Goal: Navigation & Orientation: Go to known website

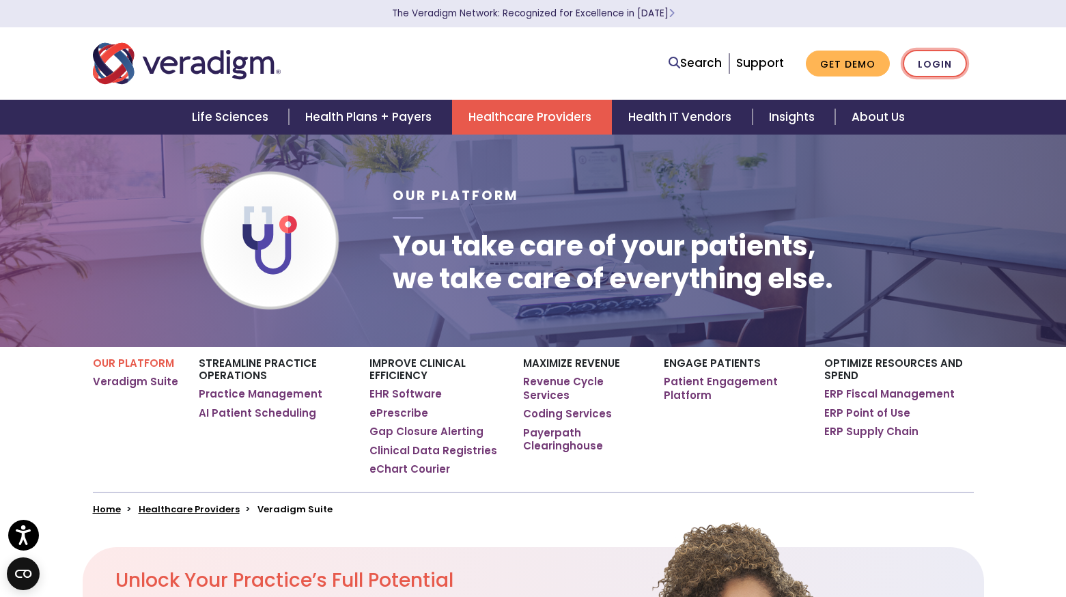
click at [934, 64] on link "Login" at bounding box center [935, 64] width 64 height 28
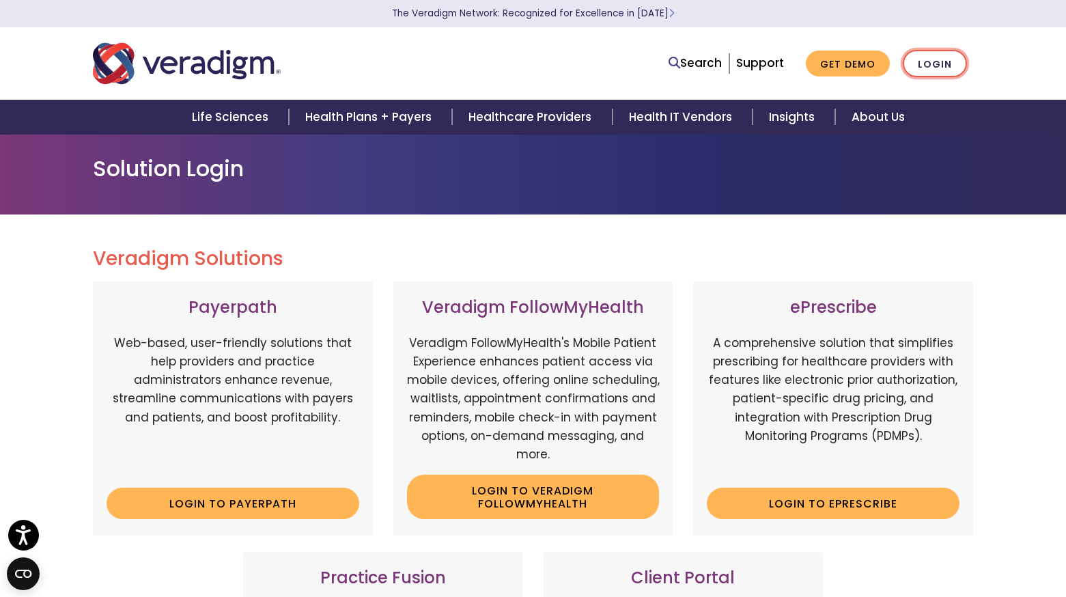
click at [938, 65] on link "Login" at bounding box center [935, 64] width 64 height 28
